Goal: Find specific page/section: Find specific page/section

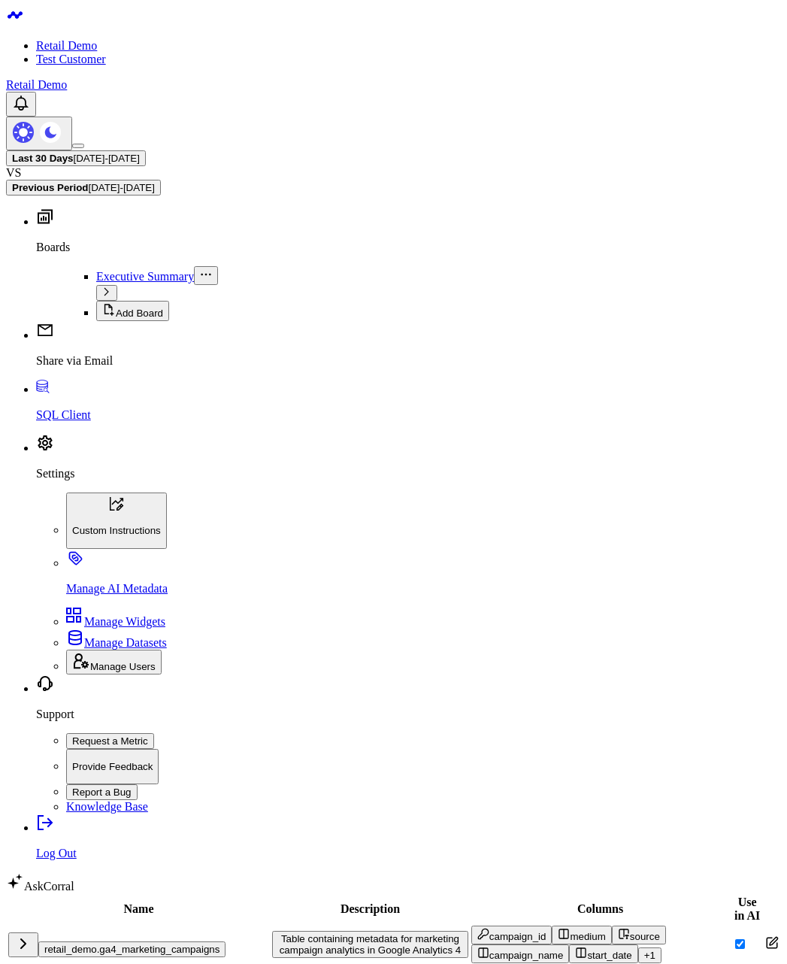
click at [267, 605] on td "retail_demo.ga4_marketing_campaigns" at bounding box center [139, 944] width 262 height 39
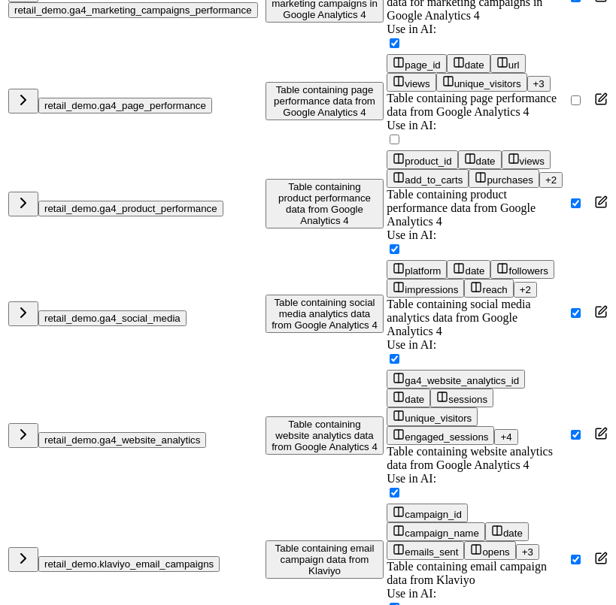
scroll to position [451, 0]
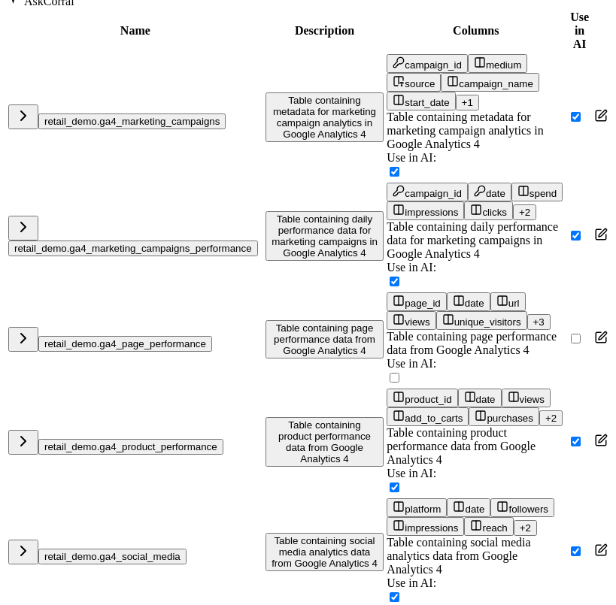
click at [141, 256] on button "retail_demo.ga4_marketing_campaigns_performance" at bounding box center [133, 249] width 250 height 16
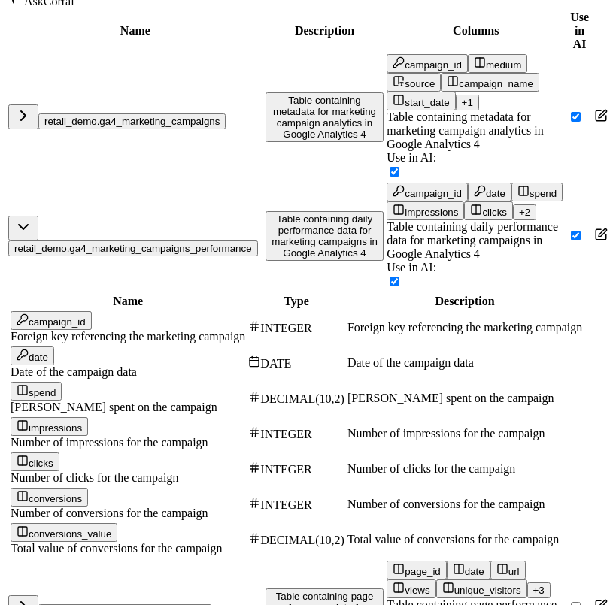
click at [165, 290] on td "retail_demo.ga4_marketing_campaigns_performance" at bounding box center [136, 236] width 256 height 108
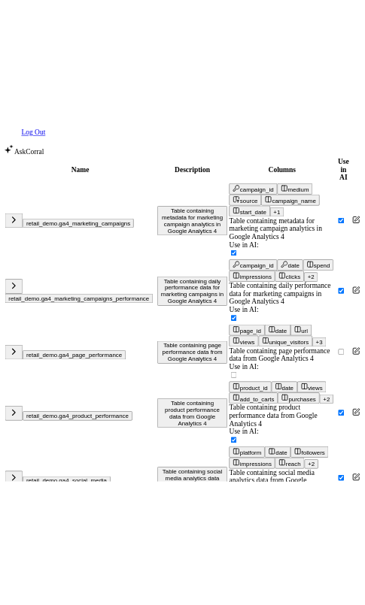
scroll to position [361, 0]
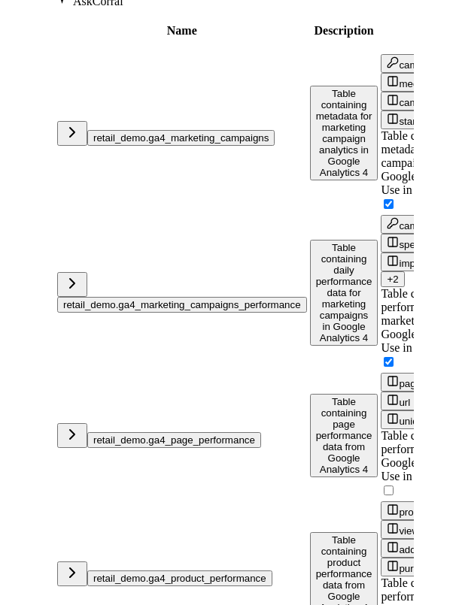
scroll to position [271, 0]
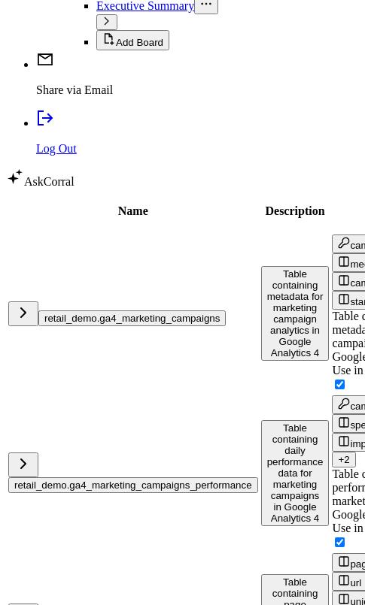
click at [117, 253] on td "retail_demo.ga4_marketing_campaigns" at bounding box center [133, 313] width 251 height 159
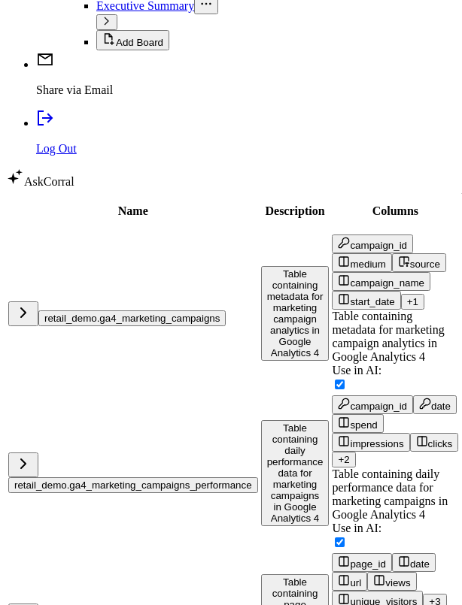
click at [104, 452] on td "retail_demo.ga4_marketing_campaigns_performance" at bounding box center [133, 473] width 251 height 156
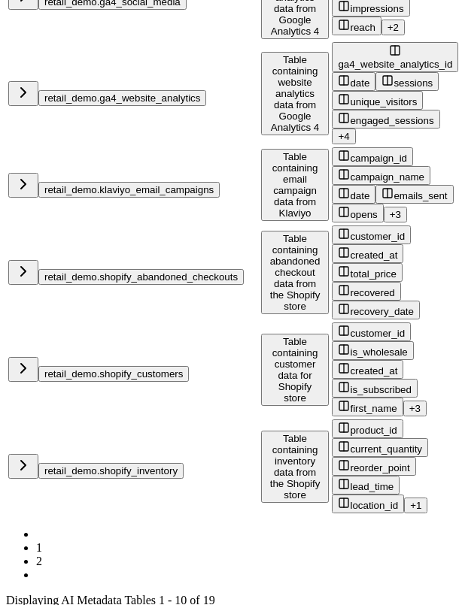
scroll to position [1020, 0]
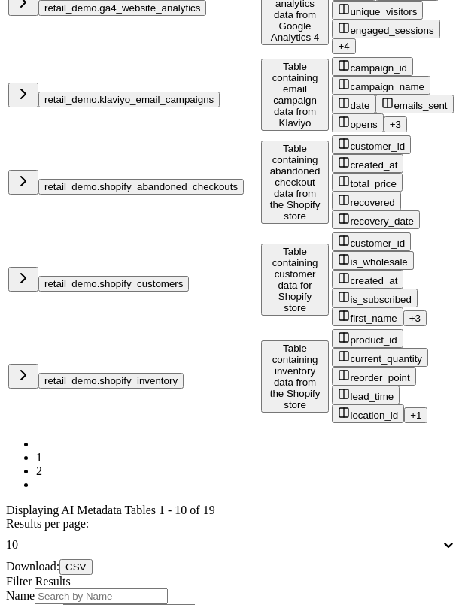
click at [120, 389] on button "retail_demo.shopify_inventory" at bounding box center [110, 381] width 145 height 16
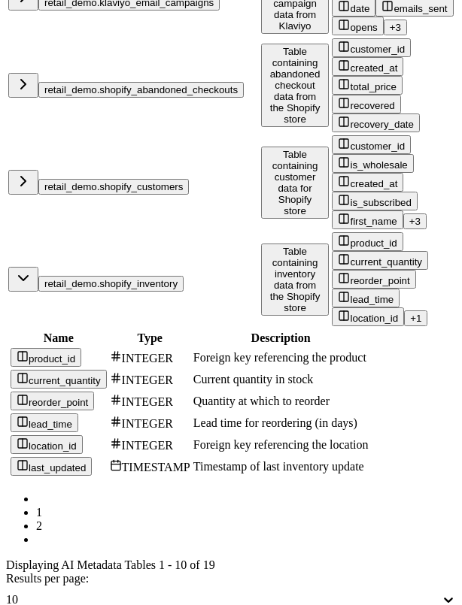
scroll to position [1249, 0]
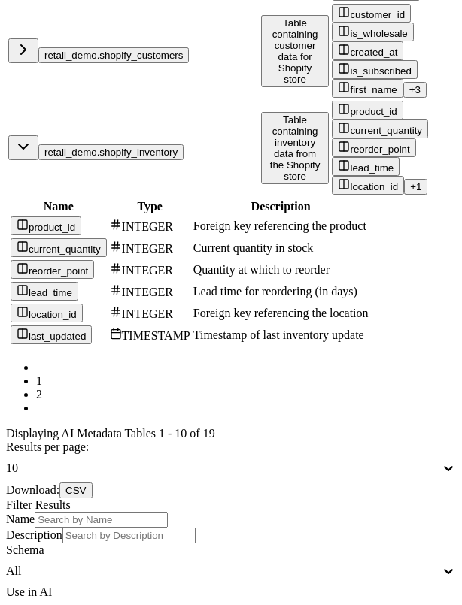
click at [123, 160] on button "retail_demo.shopify_inventory" at bounding box center [110, 152] width 145 height 16
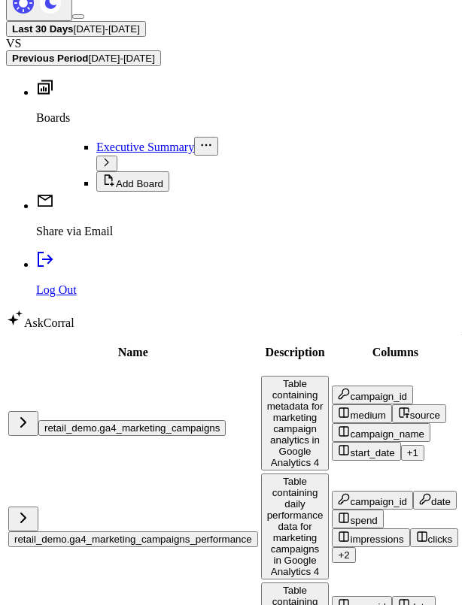
scroll to position [271, 0]
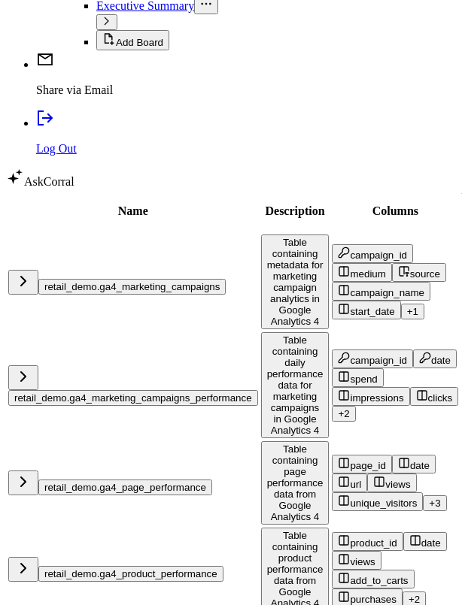
click at [119, 235] on td "retail_demo.ga4_marketing_campaigns" at bounding box center [133, 282] width 251 height 96
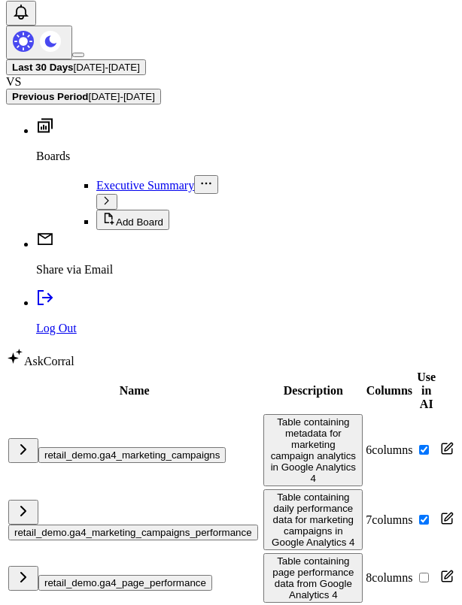
scroll to position [253, 0]
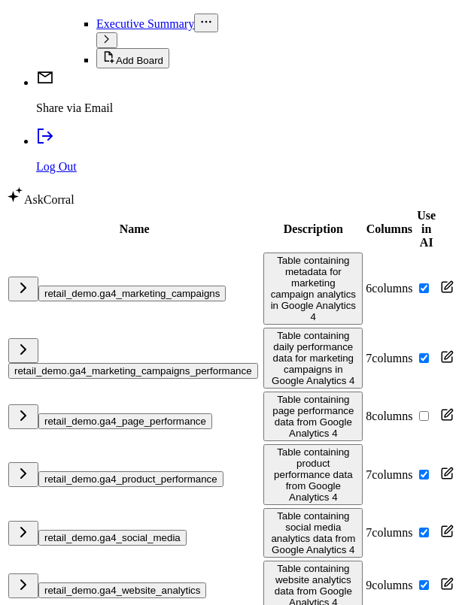
click at [150, 414] on button "retail_demo.ga4_page_performance" at bounding box center [125, 422] width 174 height 16
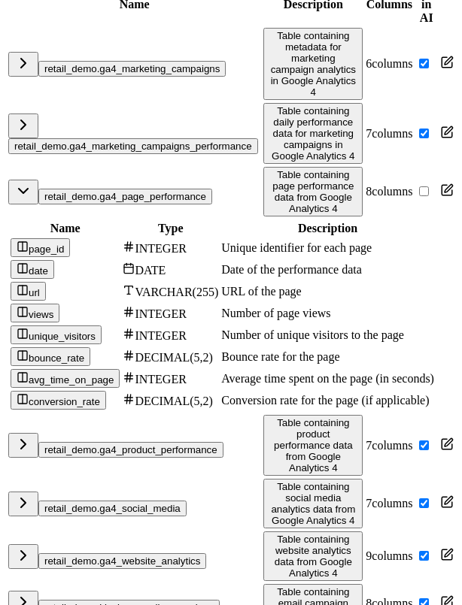
scroll to position [433, 0]
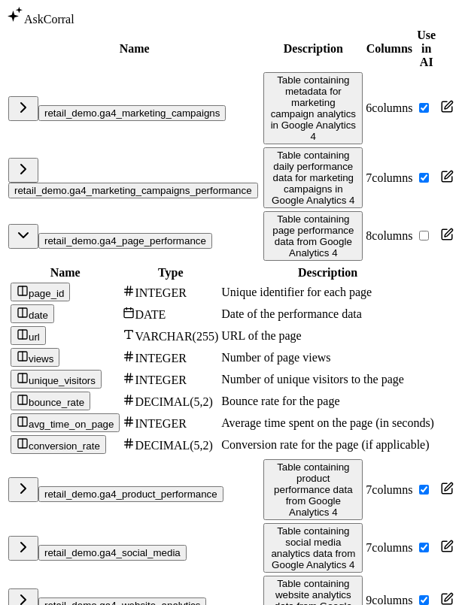
click at [116, 233] on button "retail_demo.ga4_page_performance" at bounding box center [125, 241] width 174 height 16
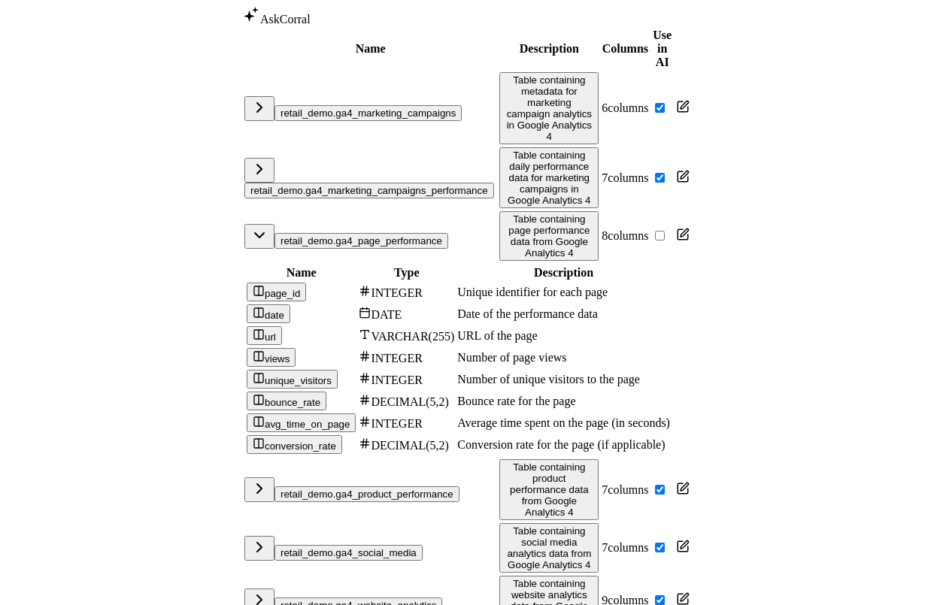
scroll to position [253, 0]
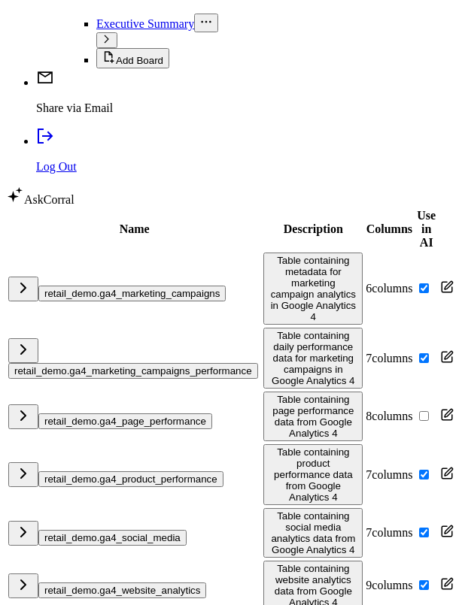
click at [147, 272] on td "retail_demo.ga4_marketing_campaigns" at bounding box center [134, 289] width 253 height 74
click at [144, 286] on button "retail_demo.ga4_marketing_campaigns" at bounding box center [131, 294] width 187 height 16
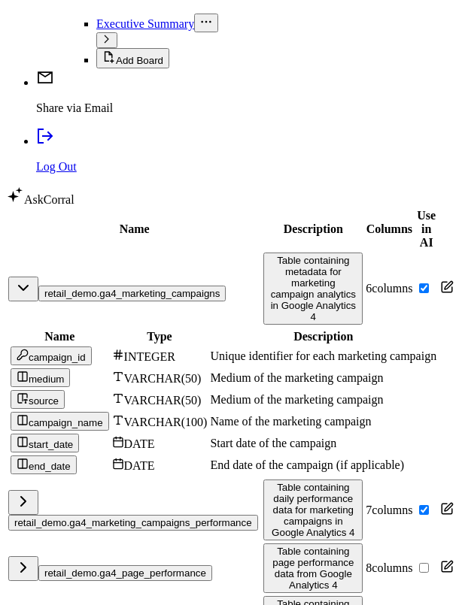
click at [144, 286] on button "retail_demo.ga4_marketing_campaigns" at bounding box center [131, 294] width 187 height 16
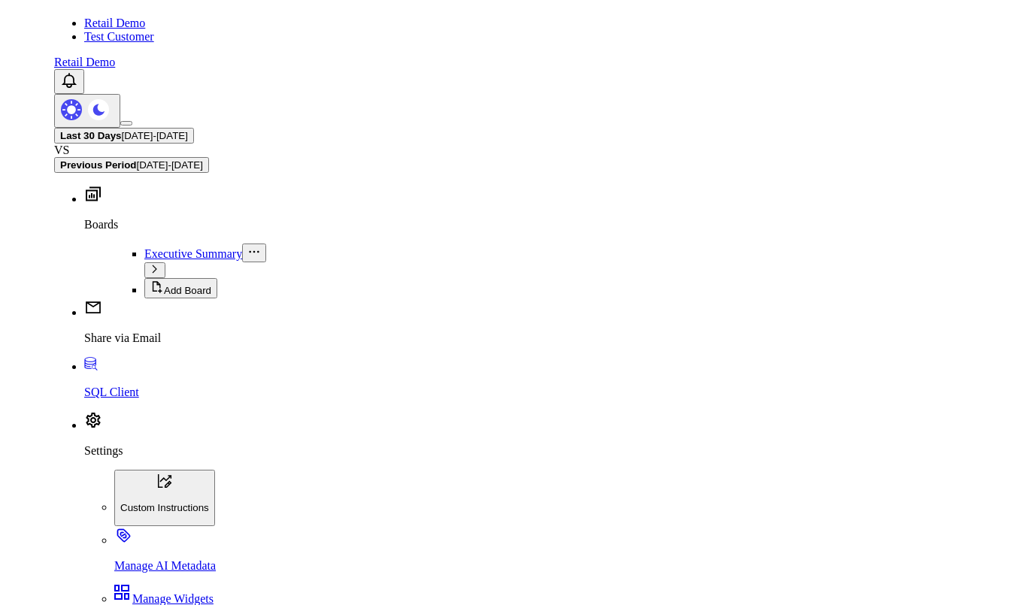
scroll to position [0, 0]
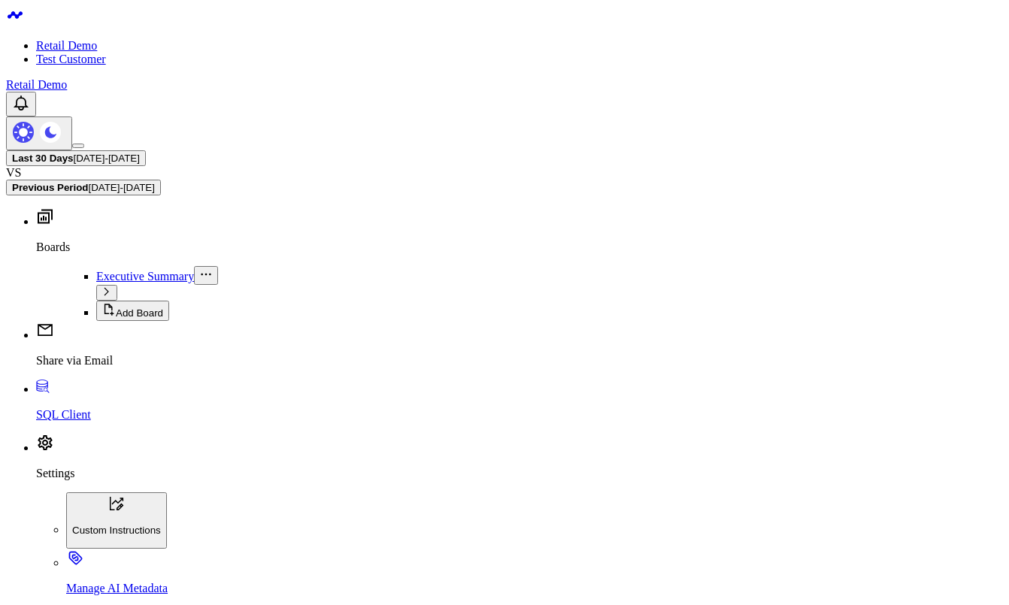
click at [302, 150] on div "Last 30 Days 08/10/25 - 09/08/25 VS Previous Period 07/11/25 - 08/09/25" at bounding box center [504, 172] width 997 height 45
click at [314, 150] on div "Last 30 Days 08/10/25 - 09/08/25 VS Previous Period 07/11/25 - 08/09/25" at bounding box center [504, 172] width 997 height 45
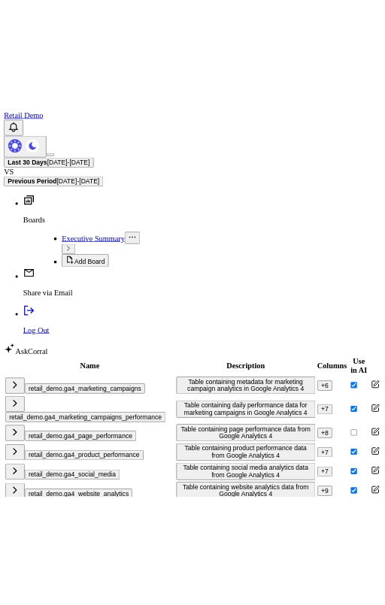
scroll to position [181, 0]
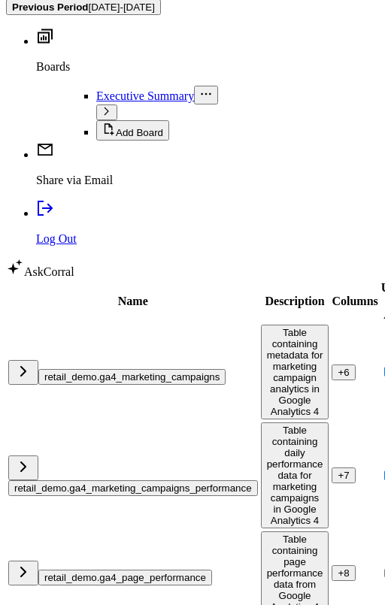
click at [338, 470] on div "+ 7" at bounding box center [343, 475] width 11 height 11
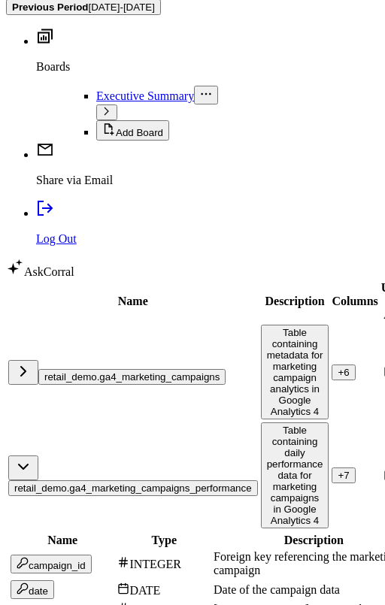
click at [338, 470] on div "+ 7" at bounding box center [343, 475] width 11 height 11
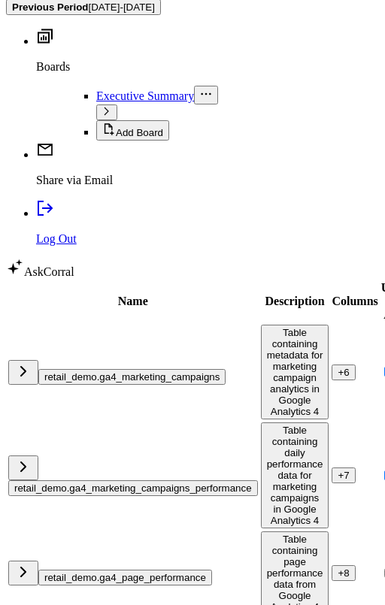
click at [151, 306] on th "Name" at bounding box center [133, 302] width 251 height 42
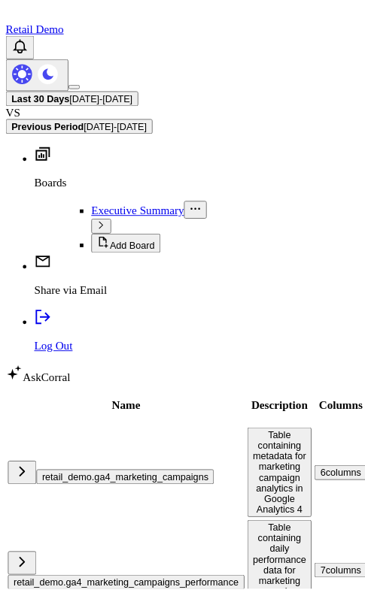
scroll to position [181, 0]
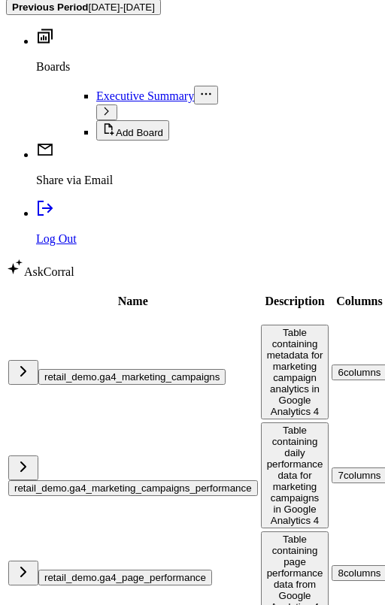
click at [338, 470] on div "7 columns" at bounding box center [359, 475] width 43 height 11
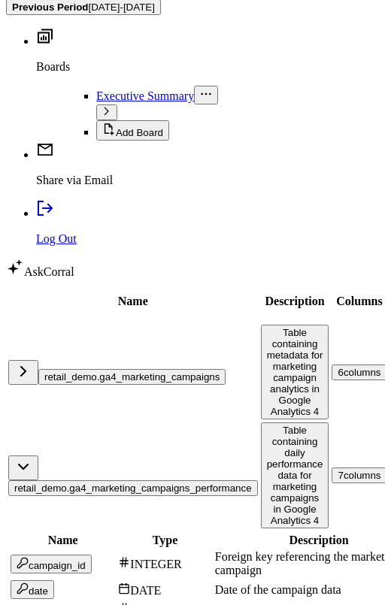
click at [338, 470] on div "7 columns" at bounding box center [359, 475] width 43 height 11
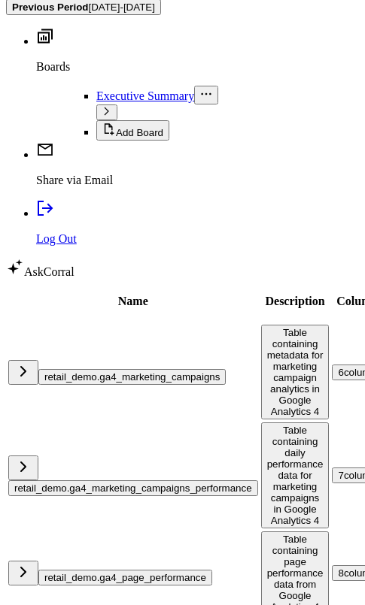
click at [338, 470] on div "7 columns" at bounding box center [359, 475] width 43 height 11
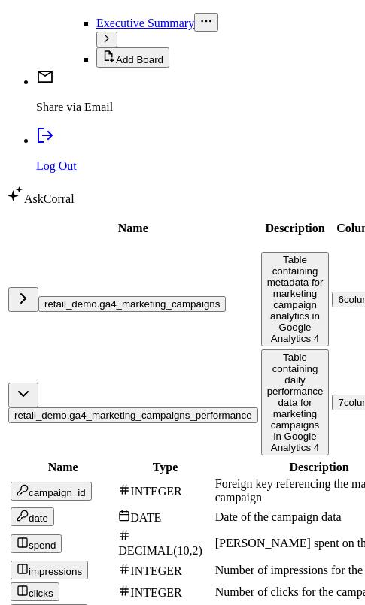
scroll to position [361, 0]
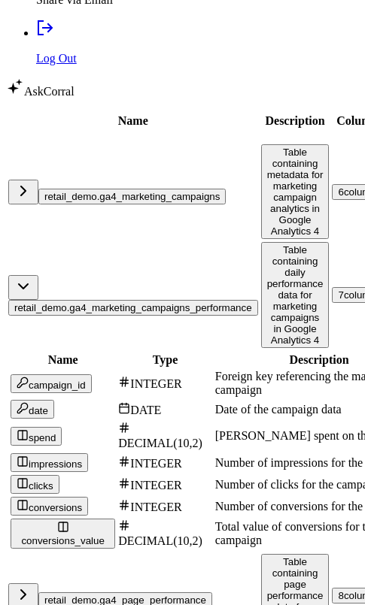
click at [338, 290] on div "7 columns" at bounding box center [359, 295] width 43 height 11
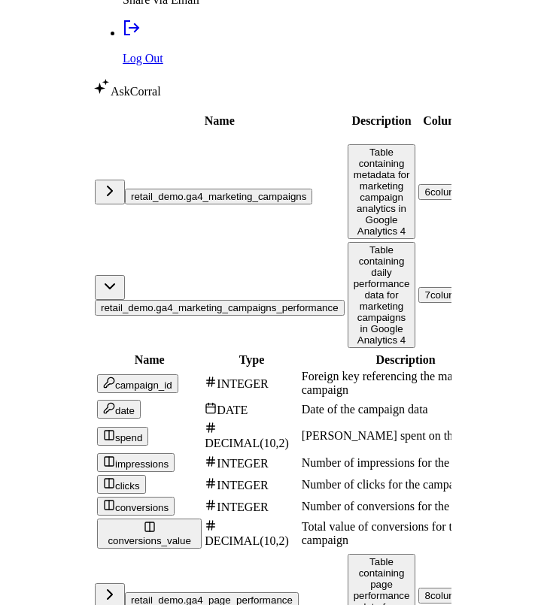
scroll to position [268, 0]
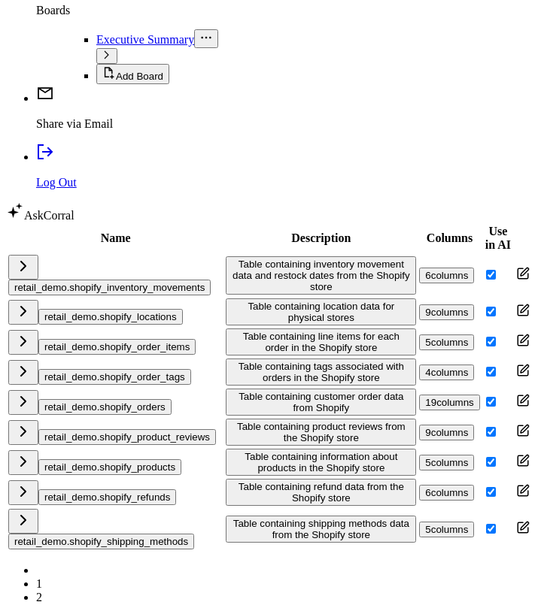
scroll to position [240, 0]
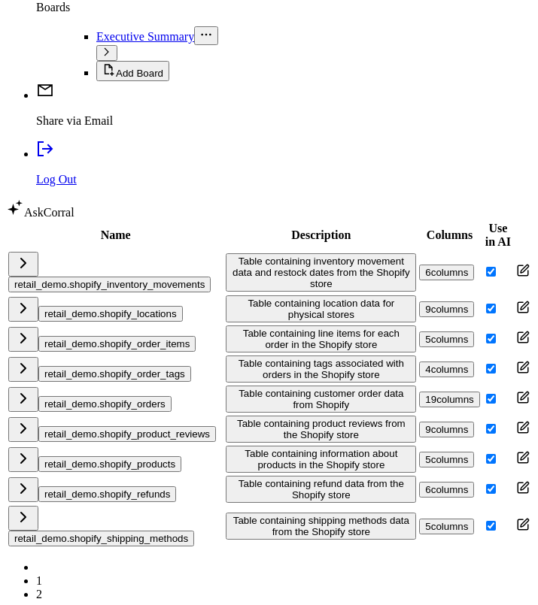
click at [105, 396] on button "retail_demo.shopify_orders" at bounding box center [104, 404] width 133 height 16
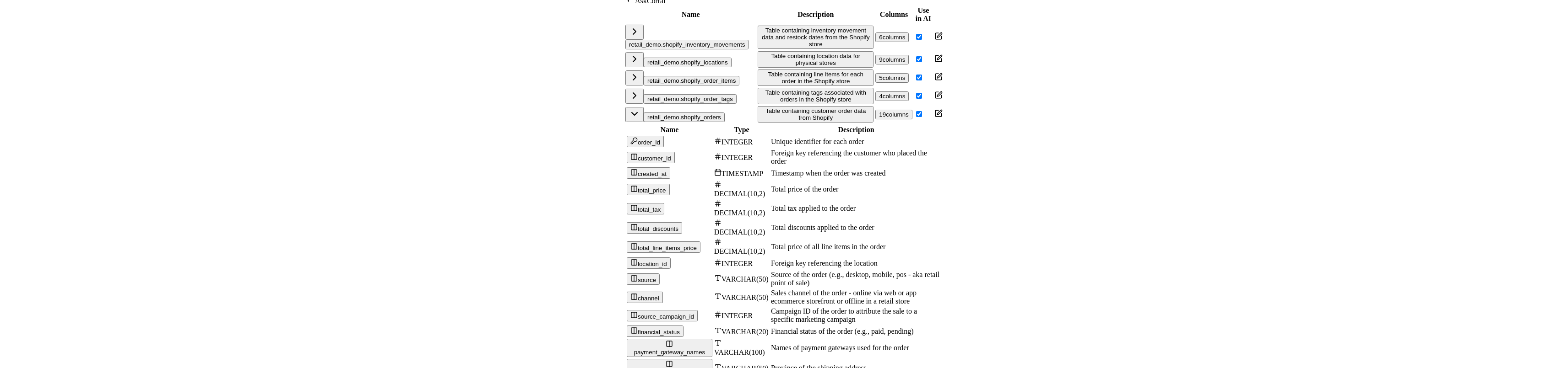
scroll to position [278, 0]
